Goal: Task Accomplishment & Management: Manage account settings

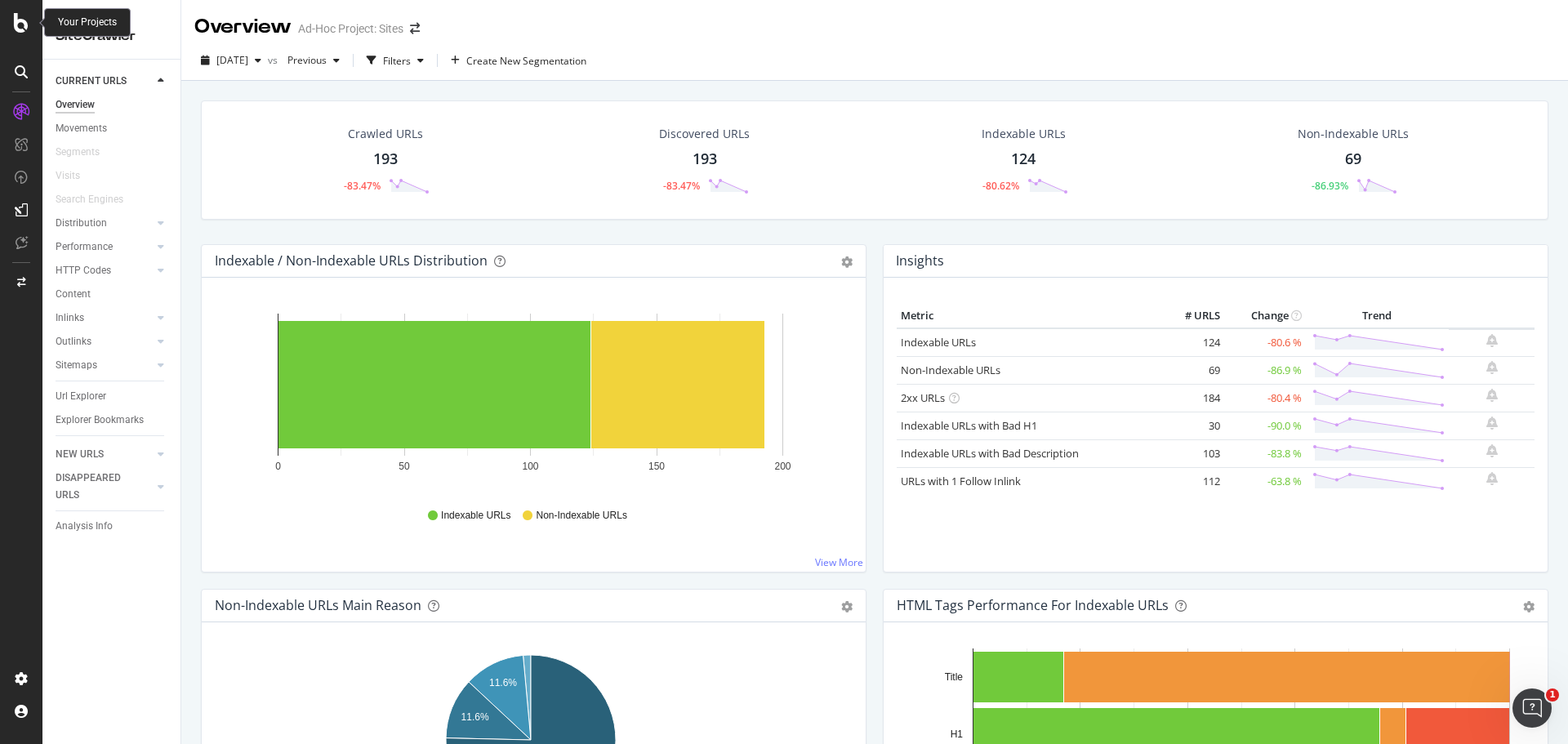
click at [23, 19] on icon at bounding box center [21, 22] width 15 height 19
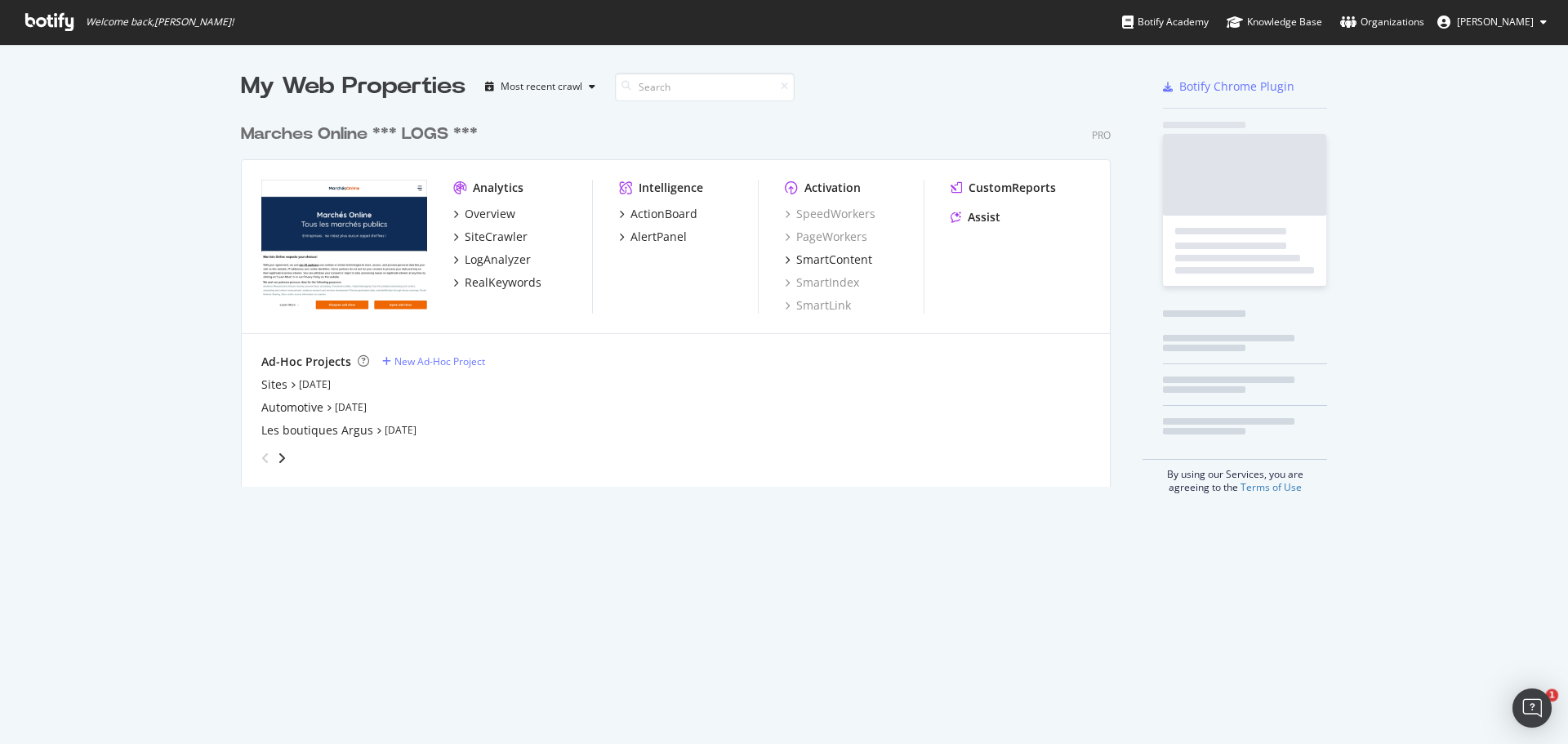
scroll to position [372, 870]
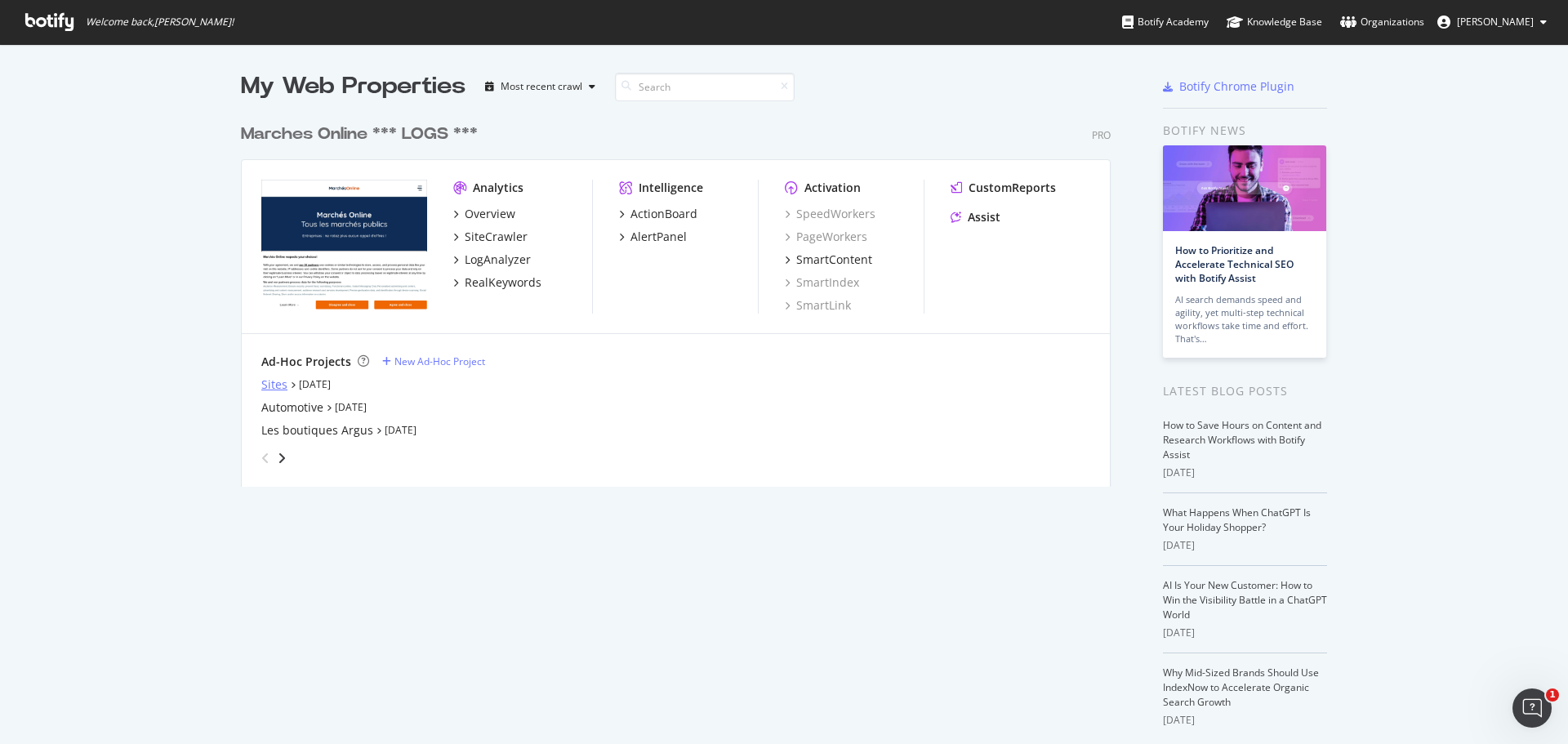
click at [272, 388] on div "Sites" at bounding box center [274, 385] width 26 height 16
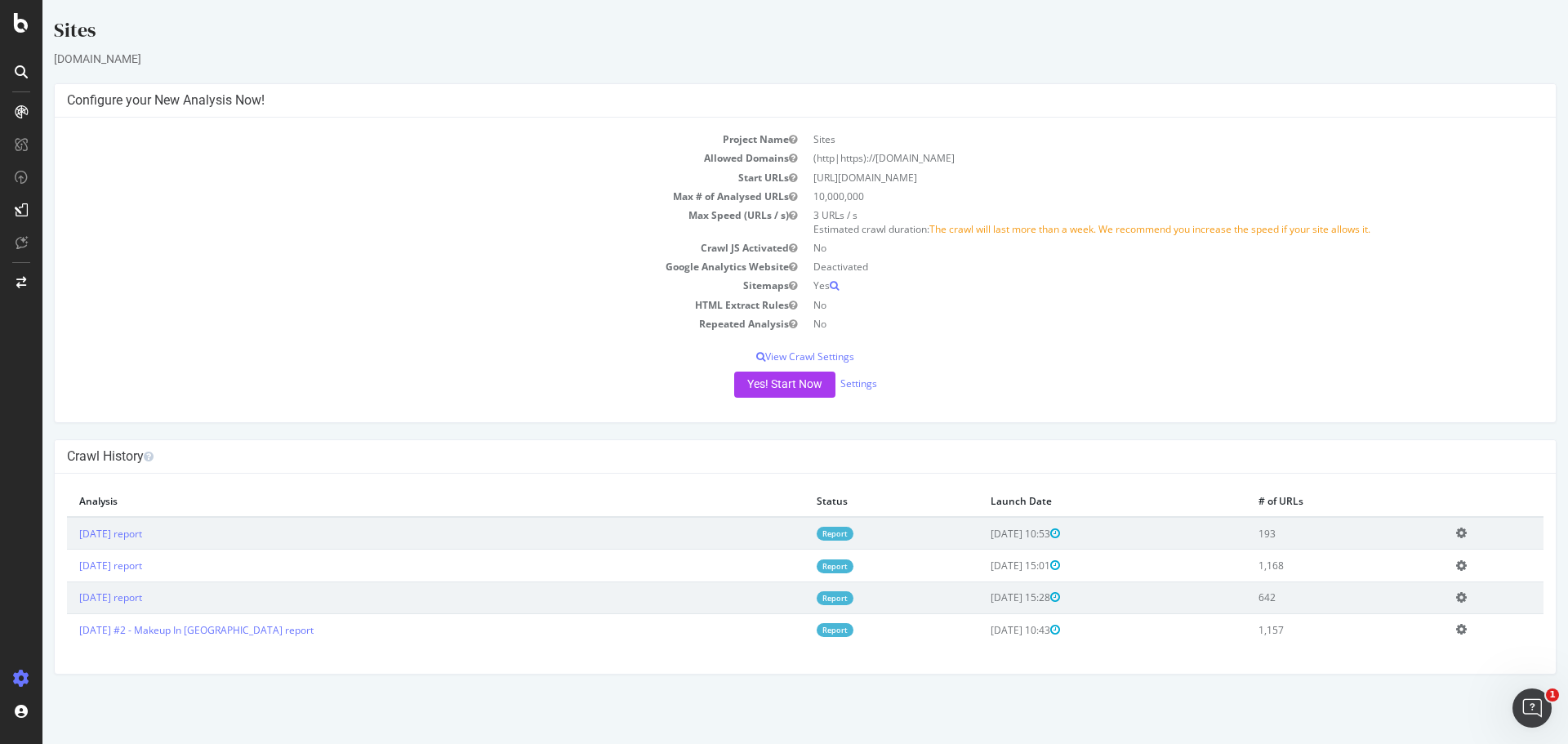
click at [1456, 533] on icon at bounding box center [1461, 532] width 11 height 12
click at [1373, 562] on link "Add name" at bounding box center [1401, 558] width 131 height 22
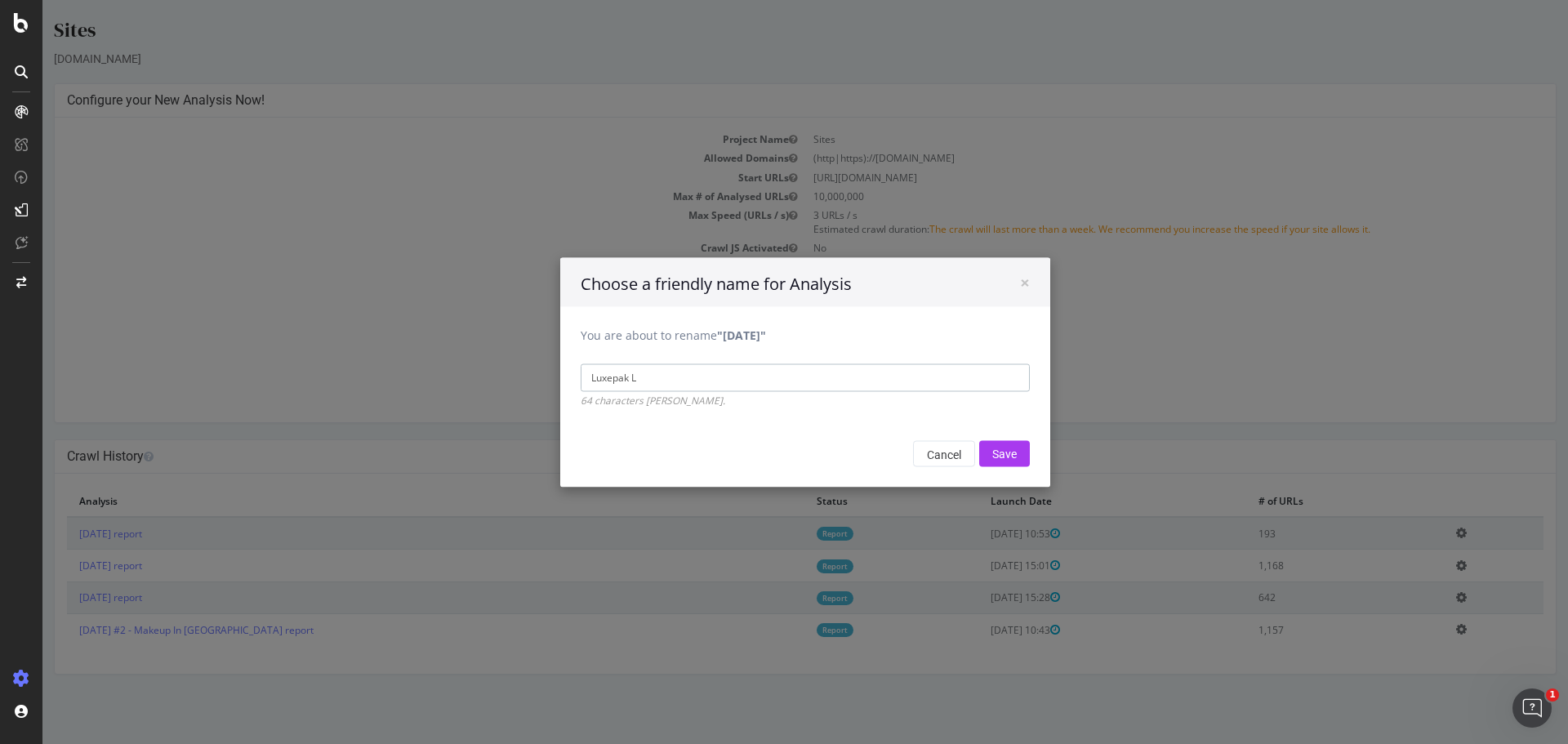
click at [641, 382] on input "Luxepak L" at bounding box center [804, 377] width 449 height 27
drag, startPoint x: 617, startPoint y: 381, endPoint x: 564, endPoint y: 381, distance: 53.0
click at [563, 381] on div "You are about to rename "[DATE]" Luxepak L 64 characters [PERSON_NAME]." at bounding box center [805, 356] width 490 height 101
drag, startPoint x: 658, startPoint y: 377, endPoint x: 534, endPoint y: 378, distance: 124.0
click at [534, 378] on div "× Choose a friendly name for Analysis You are about to rename "[DATE]" Luxepak …" at bounding box center [804, 372] width 1525 height 744
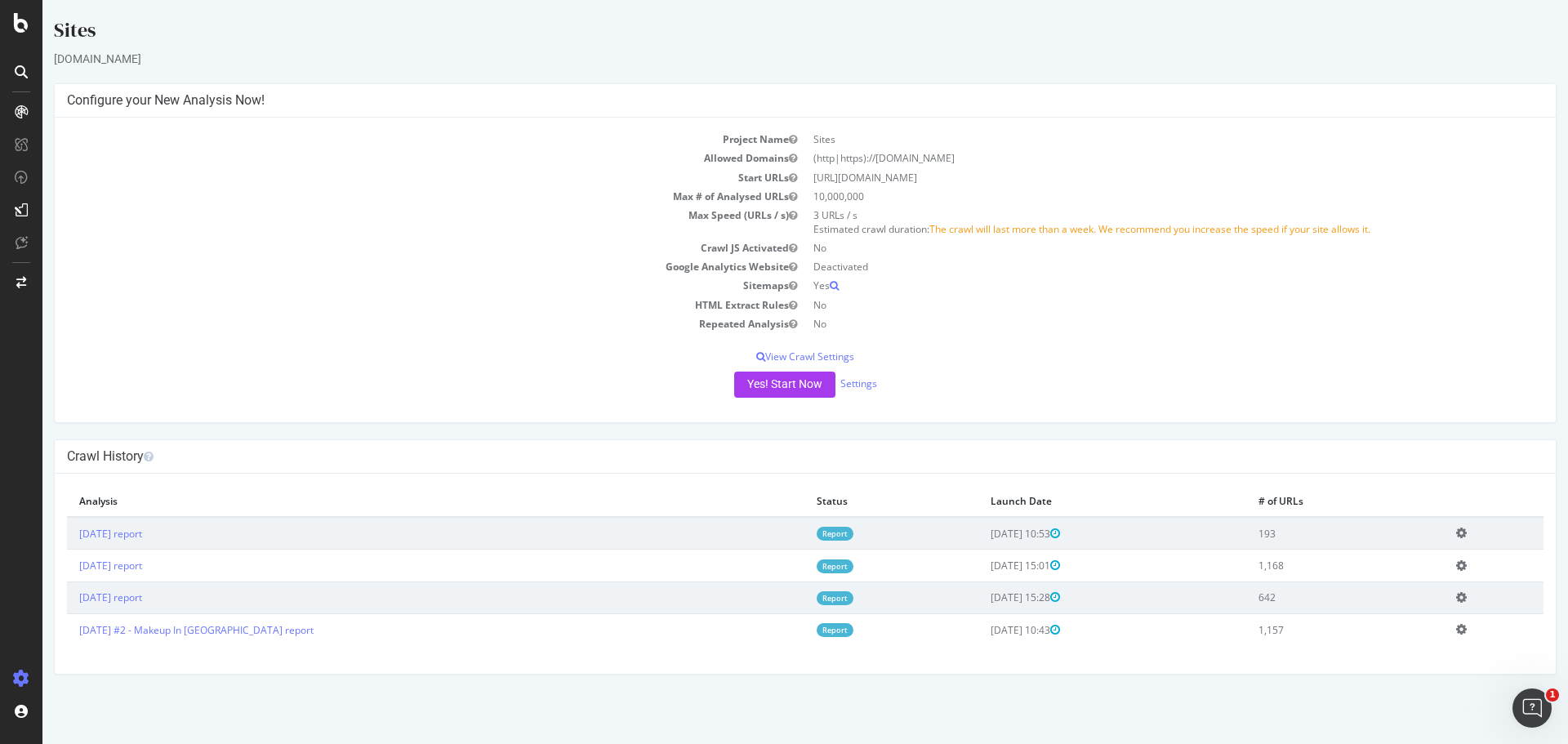
click at [1456, 532] on icon at bounding box center [1461, 532] width 11 height 12
click at [1413, 553] on link "Add name" at bounding box center [1401, 558] width 131 height 22
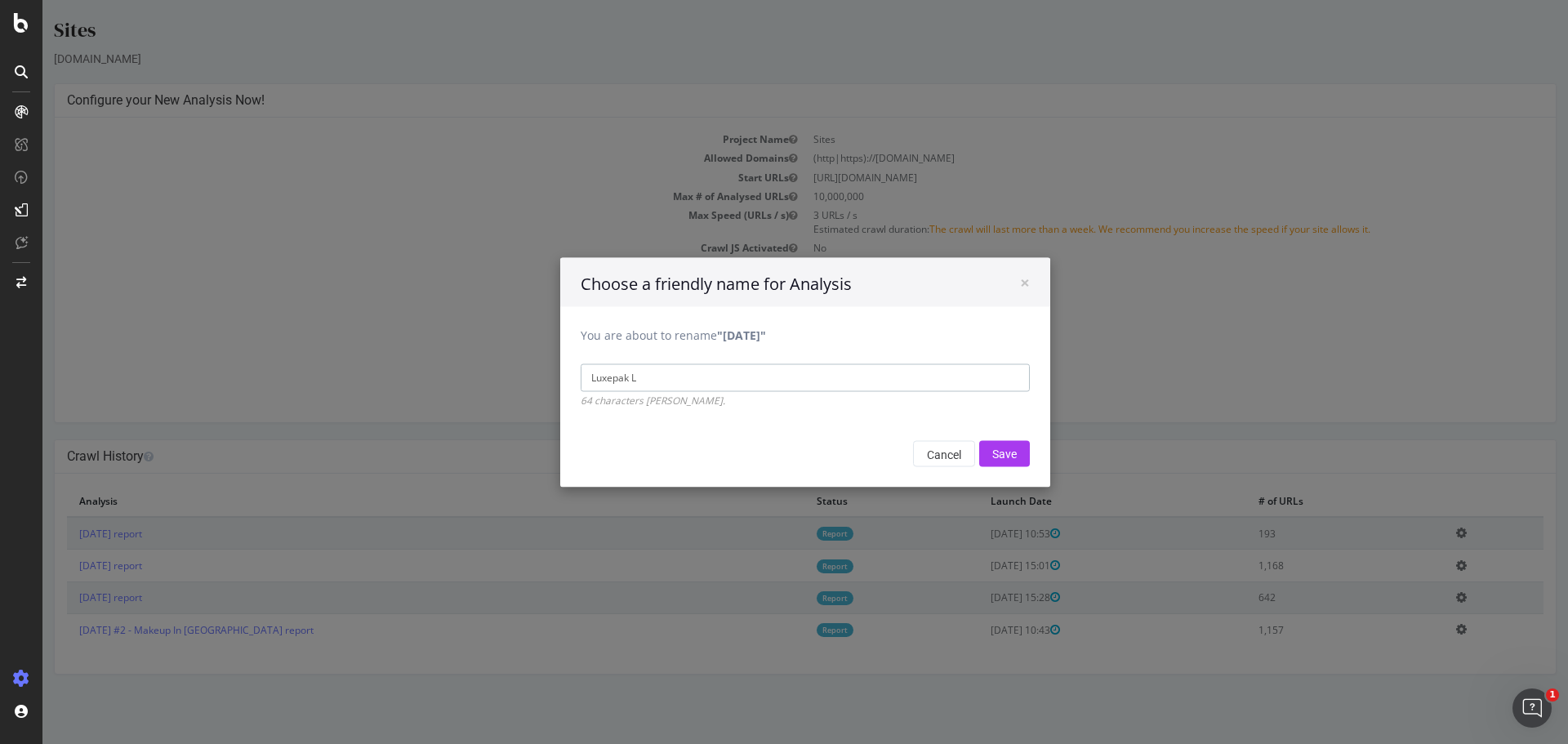
click at [670, 387] on input "Luxepak L" at bounding box center [804, 377] width 449 height 27
drag, startPoint x: 632, startPoint y: 381, endPoint x: 560, endPoint y: 376, distance: 72.2
click at [560, 376] on div "You are about to rename "[DATE]" Luxepak L 64 characters [PERSON_NAME]." at bounding box center [805, 356] width 490 height 101
click at [604, 387] on input "Luxepake" at bounding box center [804, 377] width 449 height 27
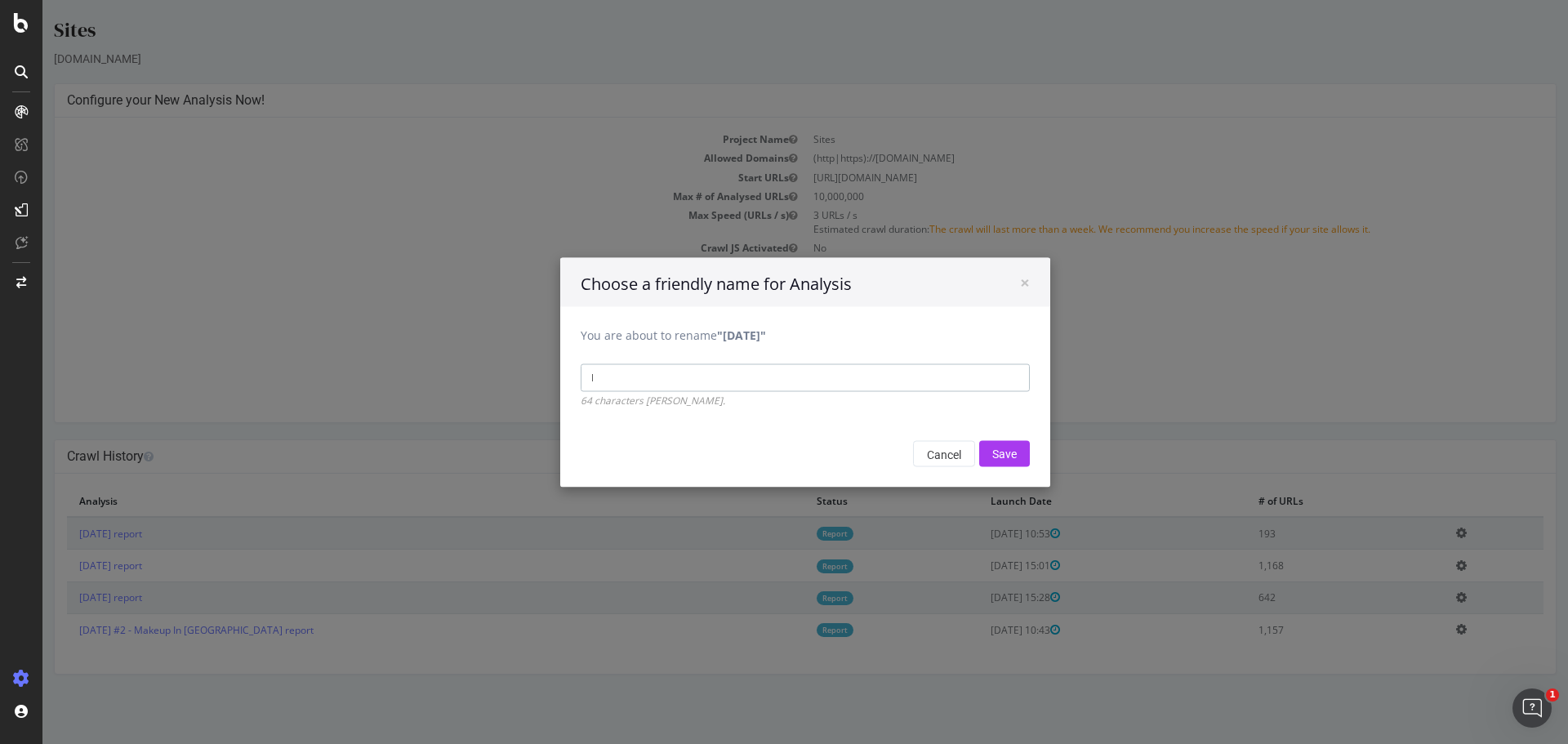
click at [585, 371] on input "l" at bounding box center [804, 377] width 449 height 27
click at [594, 382] on input "l" at bounding box center [804, 377] width 449 height 27
click at [596, 379] on input "Luxepak" at bounding box center [804, 377] width 449 height 27
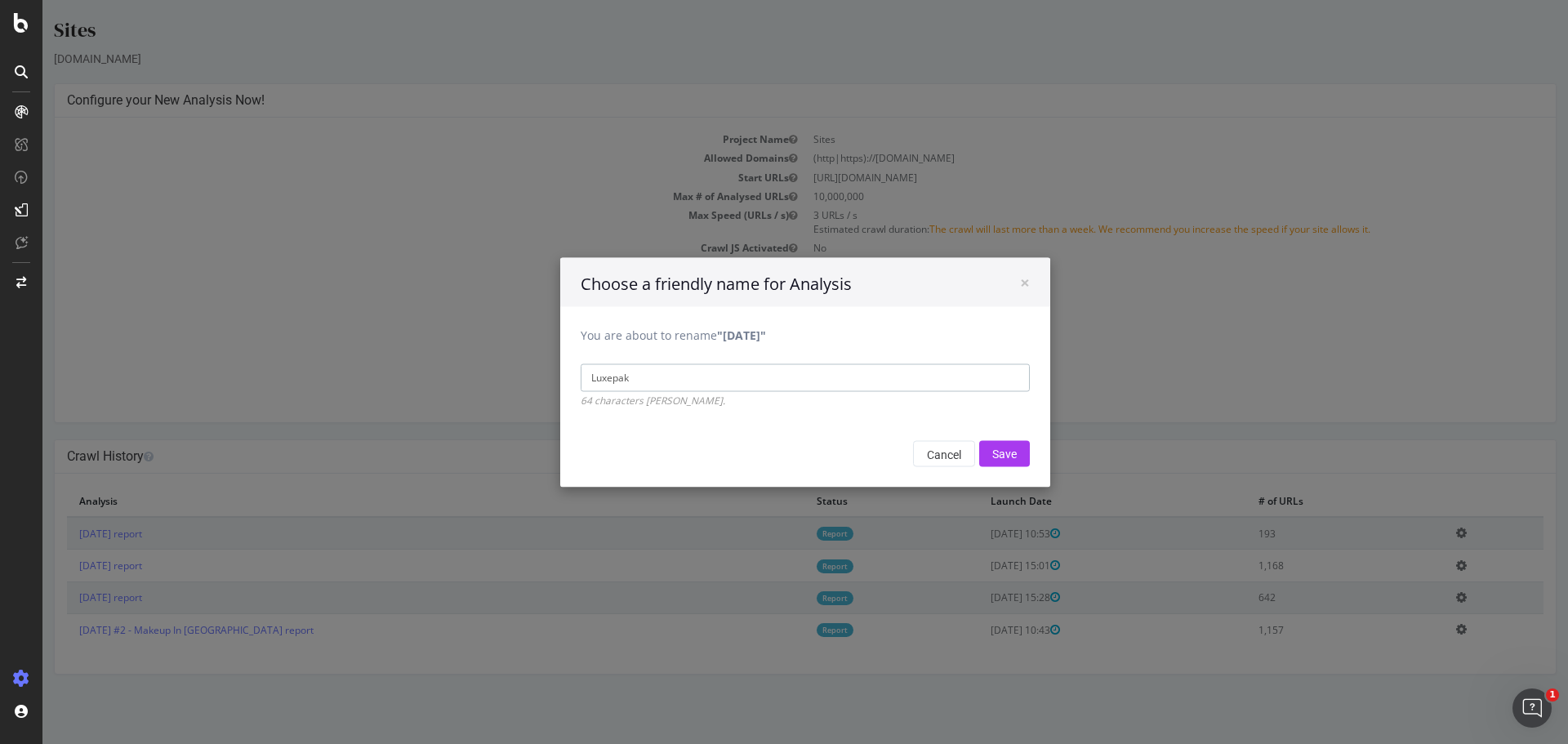
click at [595, 383] on input "Luxepak" at bounding box center [804, 377] width 449 height 27
click at [644, 376] on input "Luxepak fee" at bounding box center [804, 377] width 449 height 27
click at [602, 369] on input "Luxepak fee" at bounding box center [804, 377] width 449 height 27
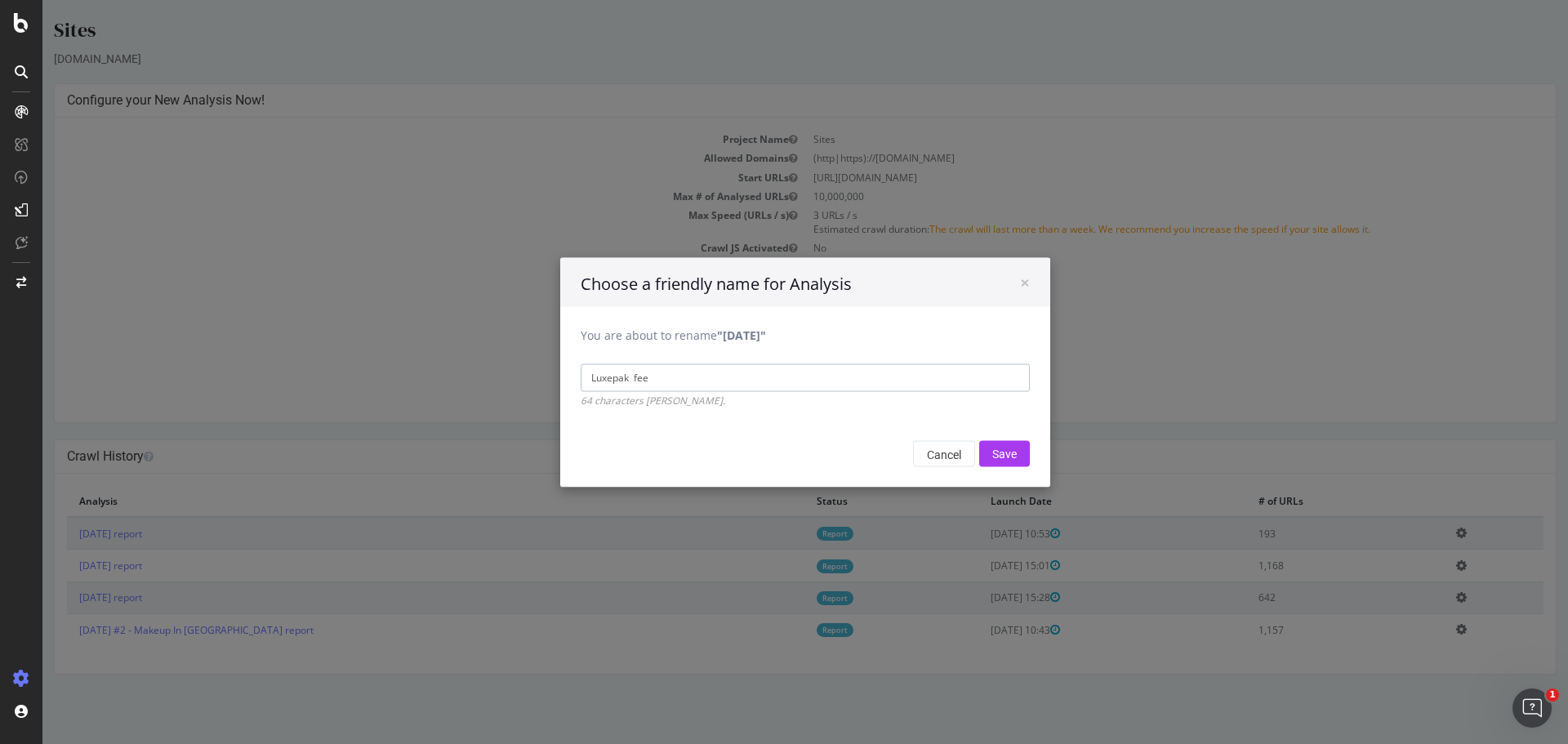
click at [603, 369] on input "Luxepak fee" at bounding box center [804, 377] width 449 height 27
paste input "ck LA"
type input "Luxepack LA"
click at [980, 446] on input "Save" at bounding box center [1003, 453] width 50 height 27
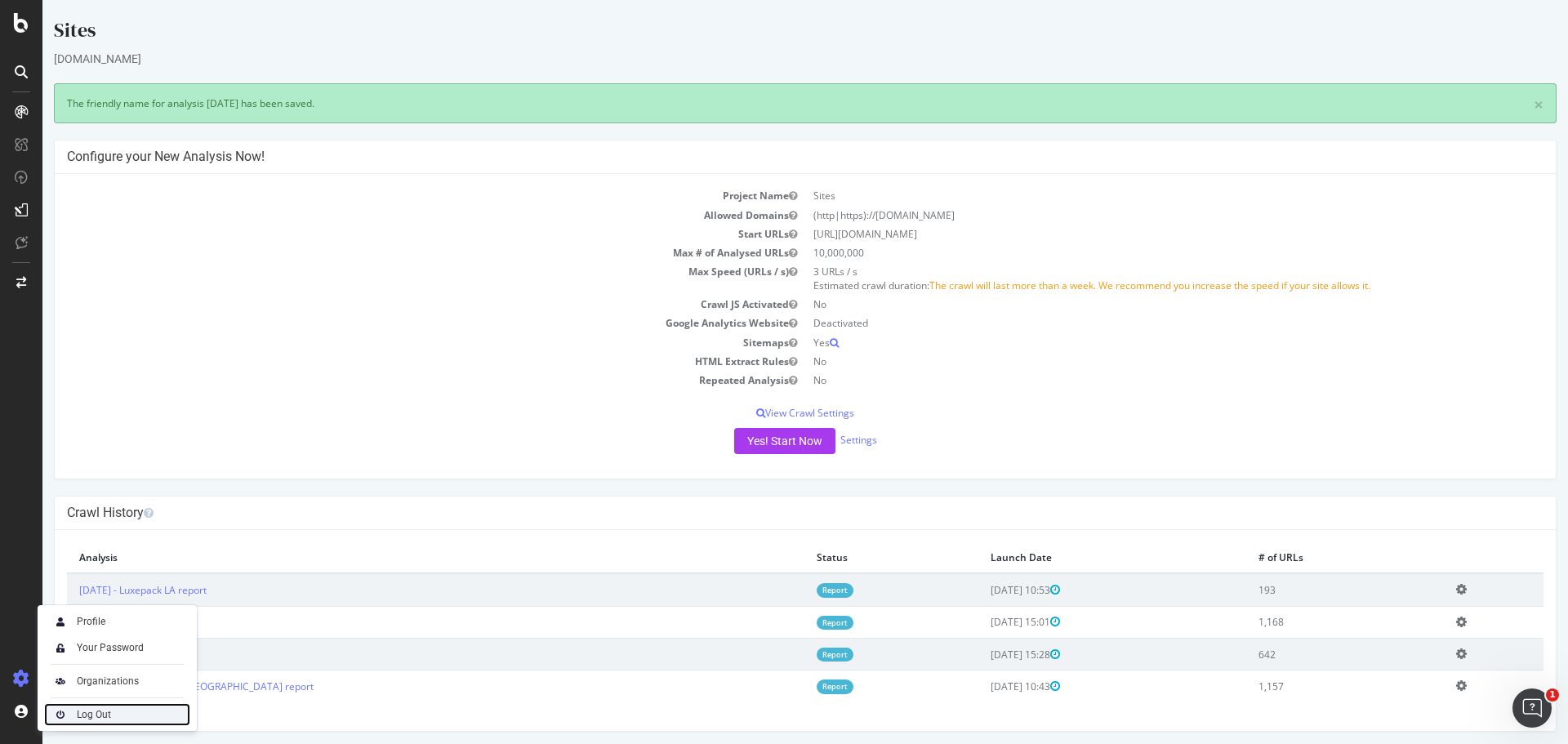
click at [96, 717] on div "Log Out" at bounding box center [94, 715] width 35 height 13
